Goal: Browse casually: Explore the website without a specific task or goal

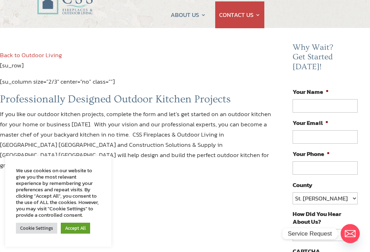
scroll to position [40, 0]
click at [82, 234] on link "Accept All" at bounding box center [75, 228] width 29 height 11
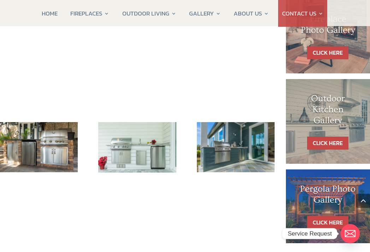
scroll to position [369, 0]
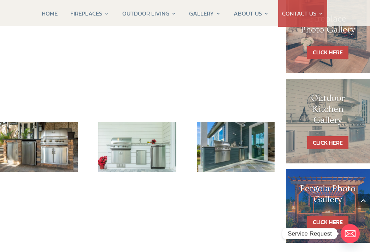
click at [220, 143] on img at bounding box center [236, 147] width 78 height 50
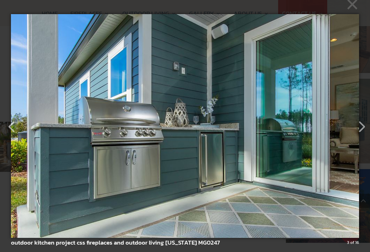
click at [365, 132] on button "button" at bounding box center [357, 123] width 17 height 17
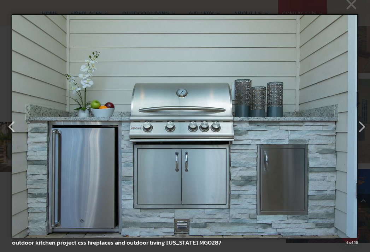
click at [360, 132] on button "button" at bounding box center [357, 123] width 17 height 17
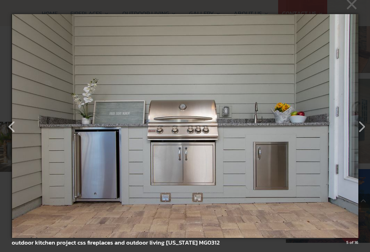
click at [361, 132] on button "button" at bounding box center [357, 123] width 17 height 17
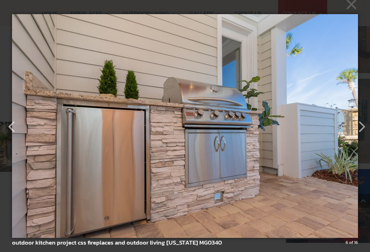
click at [361, 132] on button "button" at bounding box center [357, 123] width 17 height 17
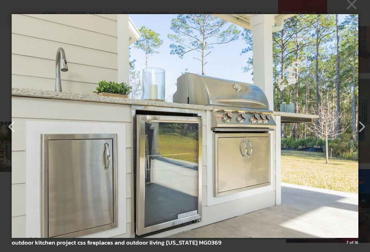
click at [362, 132] on button "button" at bounding box center [357, 123] width 17 height 17
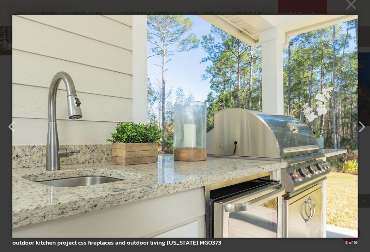
scroll to position [486, 0]
click at [360, 132] on button "button" at bounding box center [357, 123] width 17 height 17
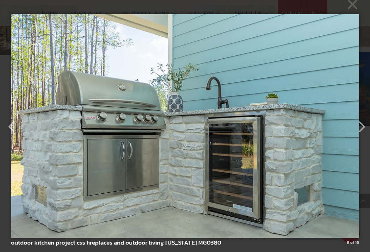
click at [360, 132] on button "button" at bounding box center [357, 123] width 17 height 17
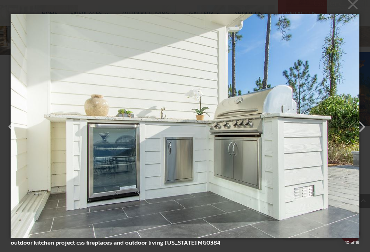
click at [358, 132] on button "button" at bounding box center [357, 123] width 17 height 17
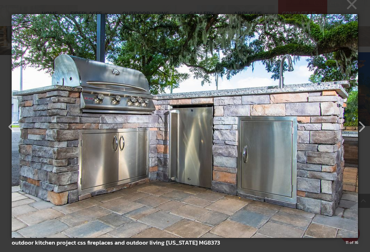
click at [360, 132] on button "button" at bounding box center [357, 123] width 17 height 17
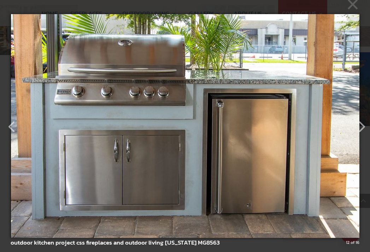
click at [361, 132] on button "button" at bounding box center [357, 123] width 17 height 17
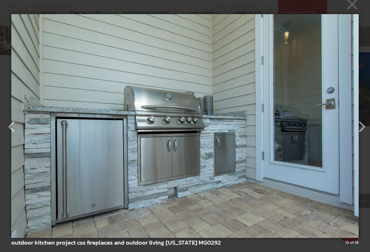
click at [361, 132] on button "button" at bounding box center [357, 123] width 17 height 17
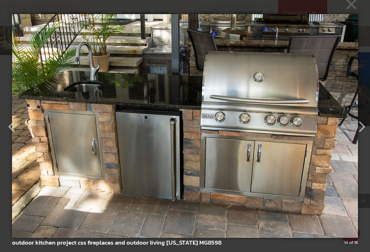
click at [361, 132] on button "button" at bounding box center [357, 123] width 17 height 17
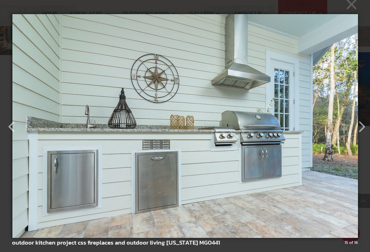
click at [361, 132] on button "button" at bounding box center [357, 123] width 17 height 17
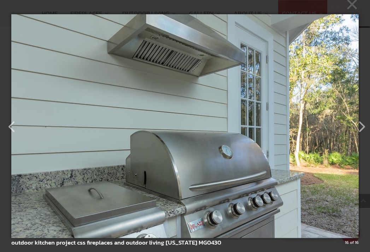
scroll to position [584, 0]
click at [361, 132] on button "button" at bounding box center [357, 123] width 17 height 17
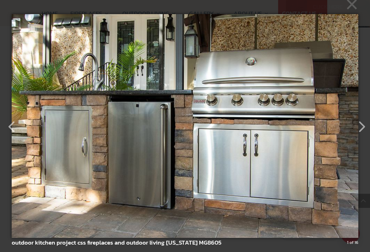
click at [360, 132] on button "button" at bounding box center [357, 123] width 17 height 17
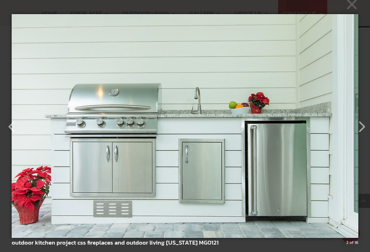
click at [361, 132] on button "button" at bounding box center [357, 123] width 17 height 17
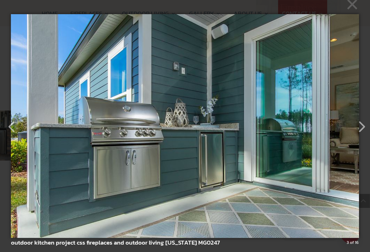
scroll to position [379, 30]
